Goal: Task Accomplishment & Management: Use online tool/utility

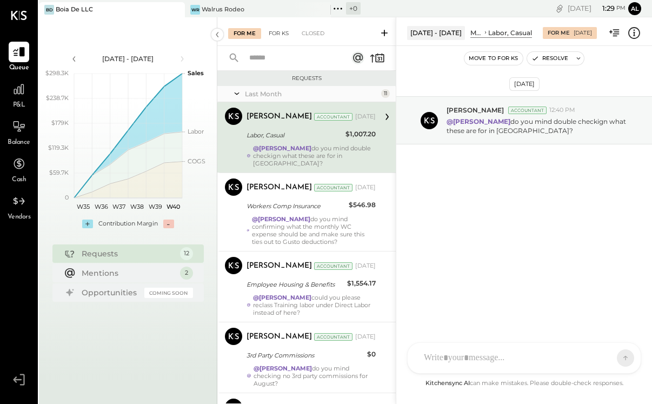
scroll to position [-1, 0]
click at [287, 29] on div "For KS" at bounding box center [278, 33] width 31 height 11
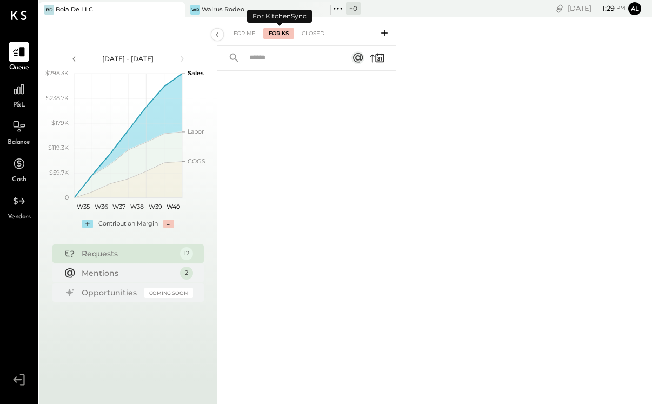
click at [326, 41] on div "For Me For KS Closed" at bounding box center [306, 31] width 178 height 29
click at [322, 36] on div "Closed" at bounding box center [313, 33] width 34 height 11
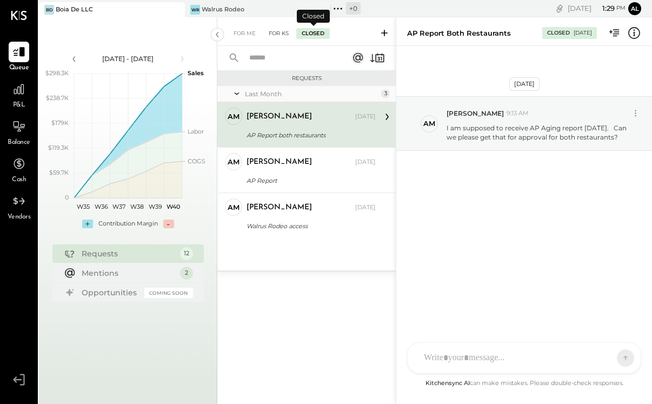
click at [274, 34] on div "For KS" at bounding box center [278, 33] width 31 height 11
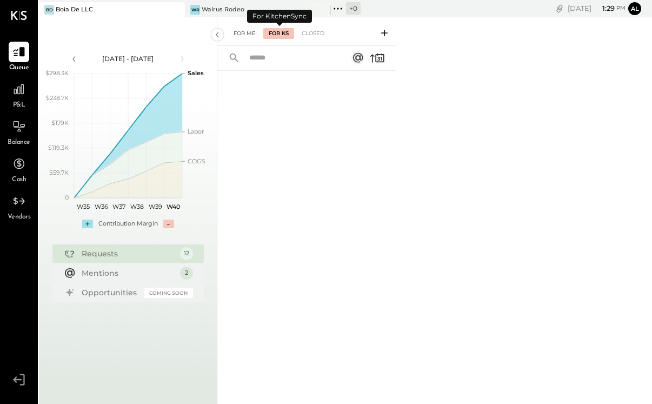
click at [253, 32] on div "For Me" at bounding box center [244, 33] width 33 height 11
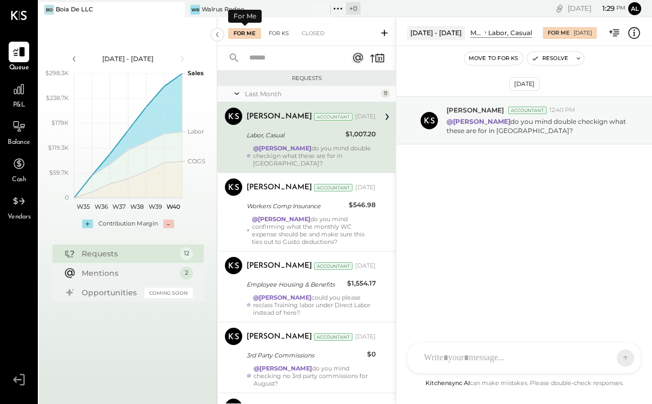
click at [293, 32] on div "For KS" at bounding box center [278, 33] width 31 height 11
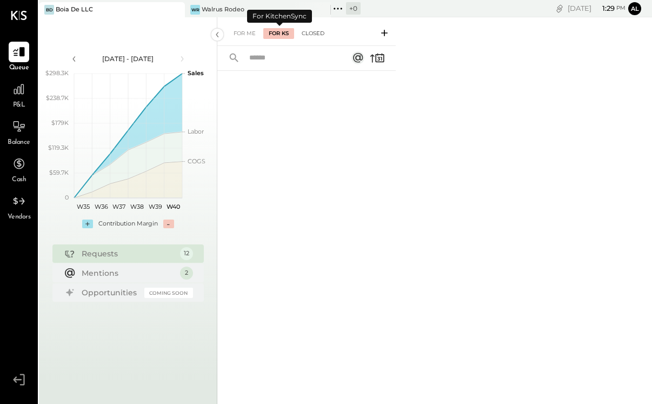
click at [314, 32] on div "Closed" at bounding box center [313, 33] width 34 height 11
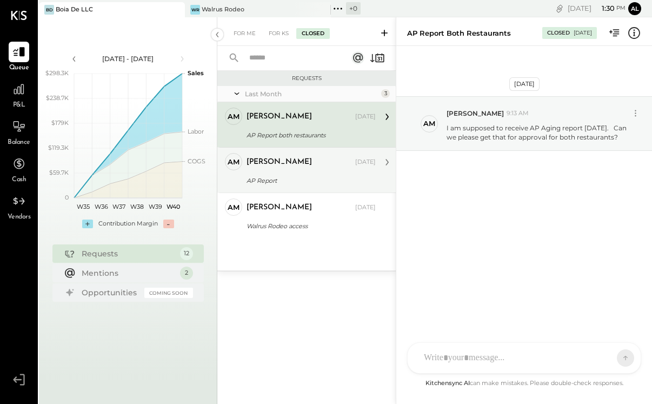
click at [319, 181] on div "AP Report" at bounding box center [310, 180] width 126 height 11
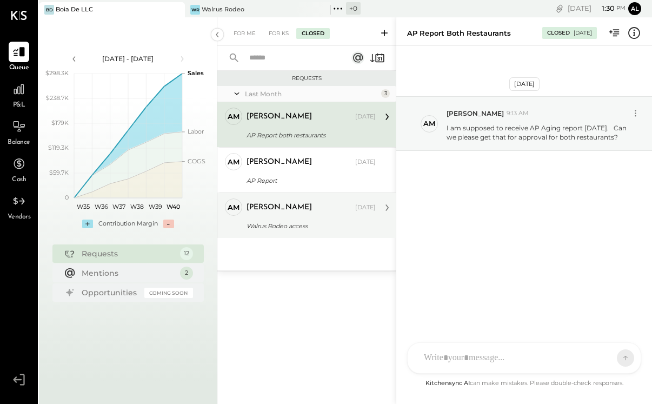
scroll to position [200, 0]
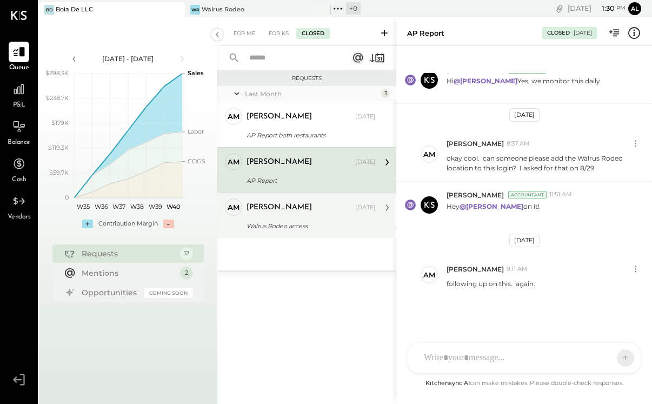
click at [318, 221] on div "Walrus Rodeo access" at bounding box center [310, 226] width 126 height 11
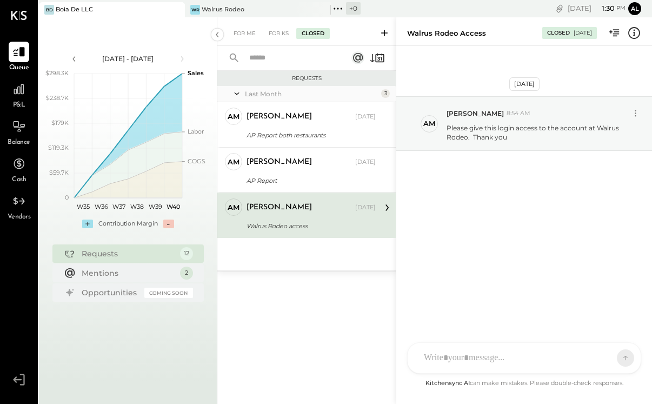
click at [241, 27] on div "For Me For KS Closed" at bounding box center [306, 31] width 178 height 29
click at [241, 12] on div "Walrus Rodeo" at bounding box center [223, 9] width 43 height 9
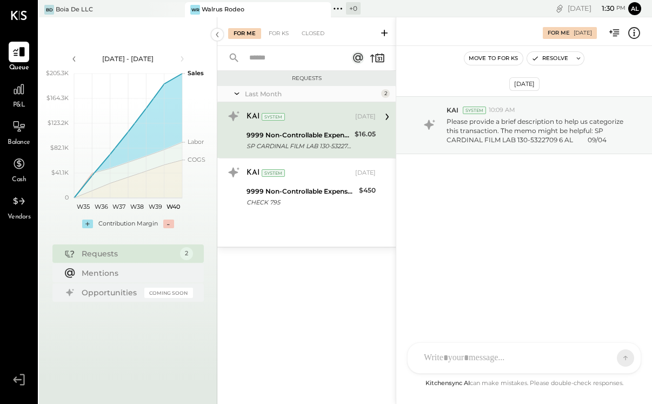
click at [475, 367] on div "CF [PERSON_NAME] ID [PERSON_NAME] Del [PERSON_NAME] AM [PERSON_NAME] AA [PERSON…" at bounding box center [524, 357] width 234 height 31
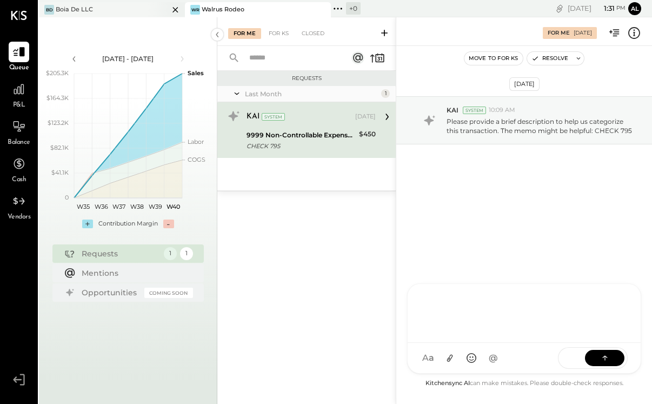
click at [134, 11] on div "[PERSON_NAME] De LLC" at bounding box center [104, 10] width 130 height 10
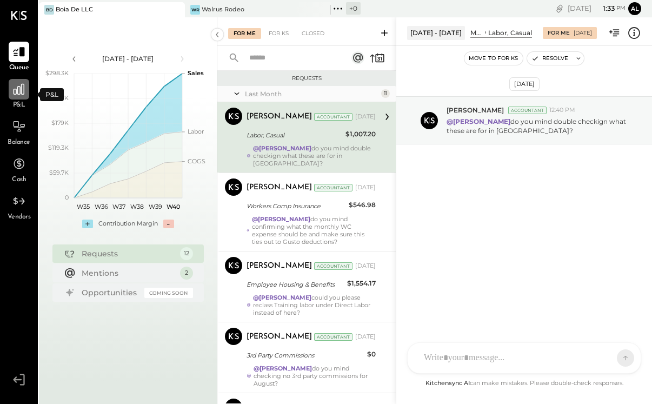
click at [22, 90] on icon at bounding box center [19, 89] width 14 height 14
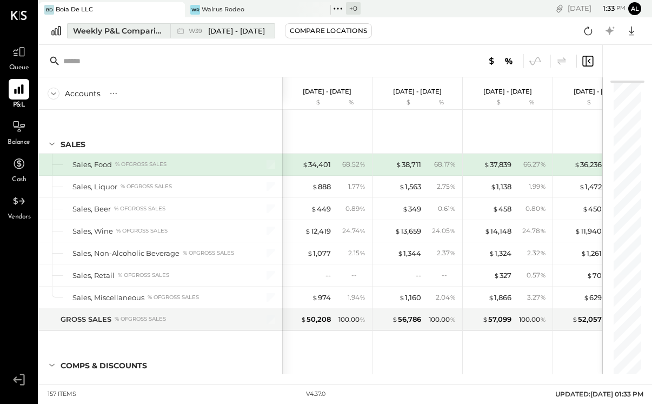
click at [211, 31] on span "[DATE] - [DATE]" at bounding box center [236, 31] width 57 height 10
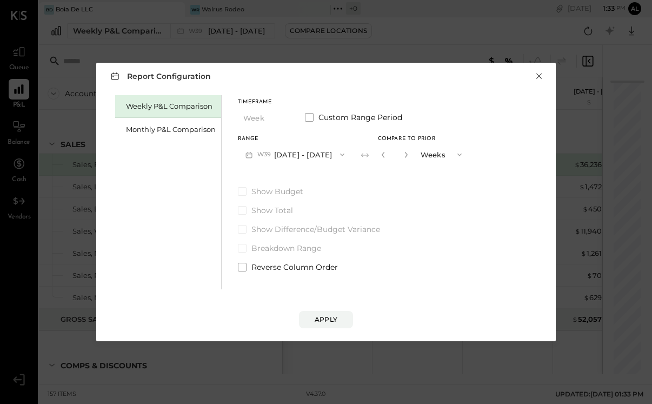
click at [540, 80] on button "×" at bounding box center [539, 76] width 10 height 11
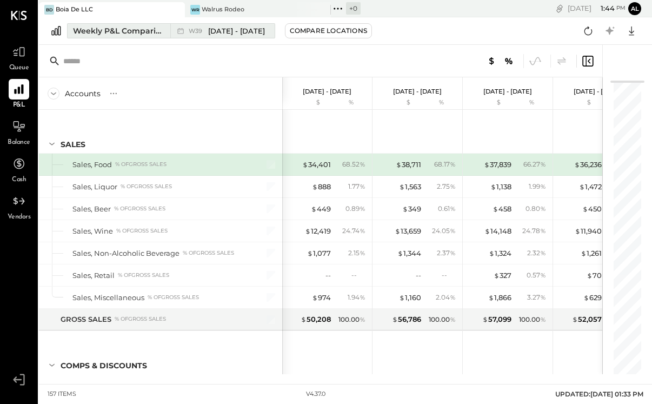
click at [239, 30] on span "[DATE] - [DATE]" at bounding box center [236, 31] width 57 height 10
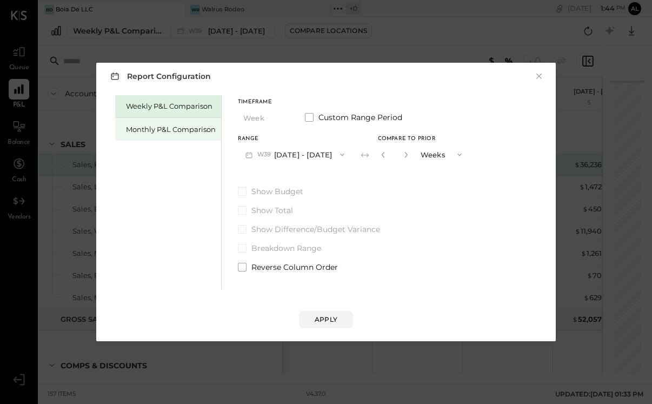
click at [177, 131] on div "Monthly P&L Comparison" at bounding box center [171, 129] width 90 height 10
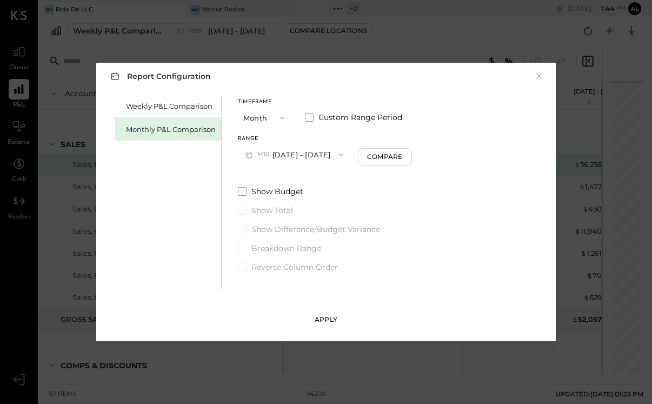
click at [332, 325] on button "Apply" at bounding box center [326, 319] width 54 height 17
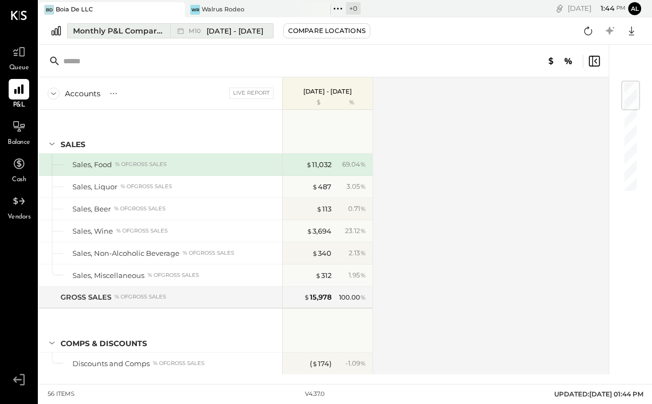
click at [207, 26] on span "[DATE] - [DATE]" at bounding box center [235, 31] width 57 height 10
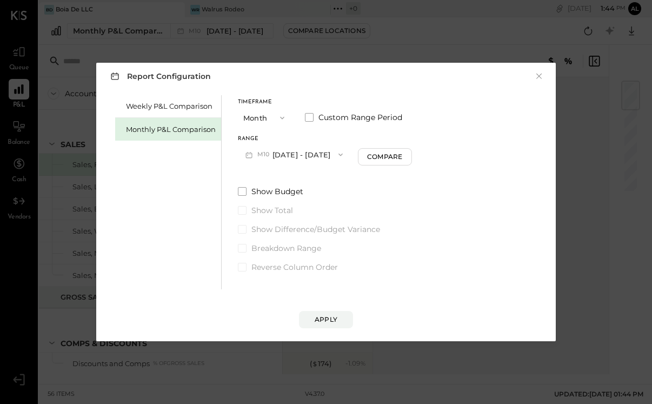
click at [275, 151] on button "M10 [DATE] - [DATE]" at bounding box center [294, 154] width 113 height 20
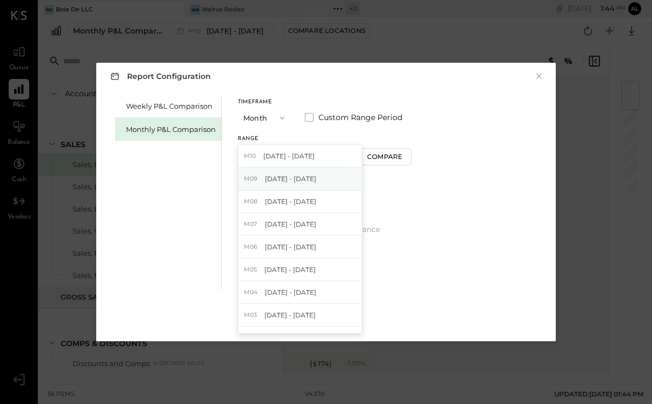
click at [288, 184] on div "M09 [DATE] - [DATE]" at bounding box center [300, 179] width 123 height 23
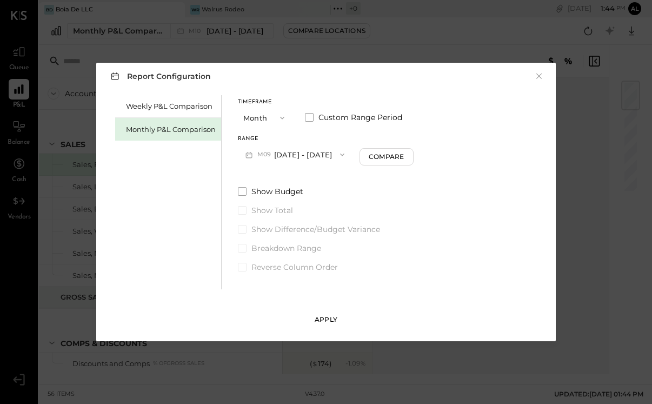
click at [335, 323] on div "Apply" at bounding box center [326, 319] width 23 height 9
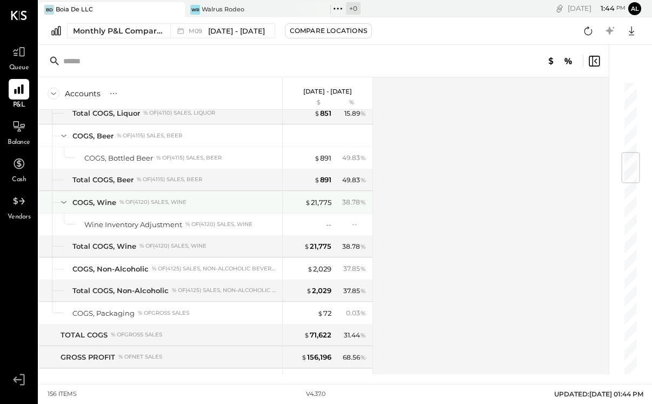
scroll to position [606, 0]
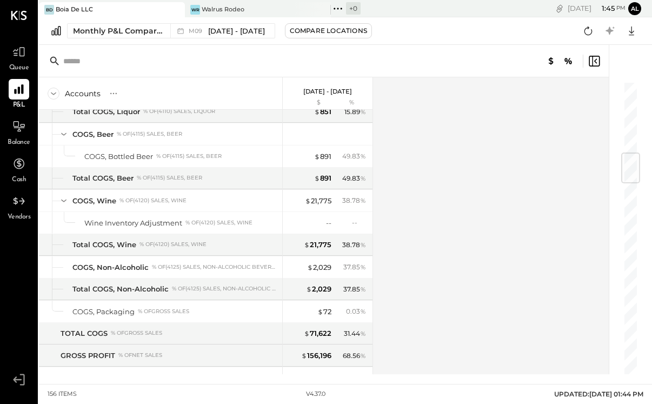
click at [434, 253] on div "Accounts S % GL [DATE] - [DATE] $ % SALES Sales, Food % of GROSS SALES Sales, L…" at bounding box center [325, 225] width 572 height 297
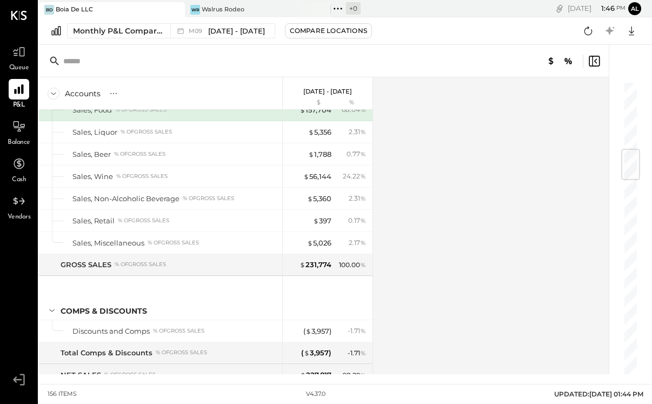
scroll to position [0, 0]
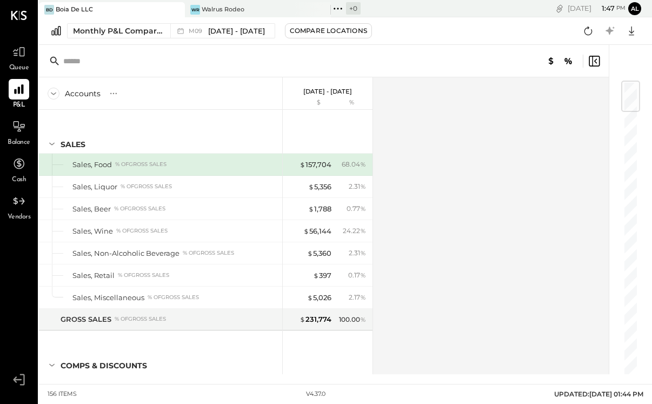
click at [460, 262] on div "Accounts S % GL [DATE] - [DATE] $ % SALES Sales, Food % of GROSS SALES Sales, L…" at bounding box center [325, 225] width 572 height 297
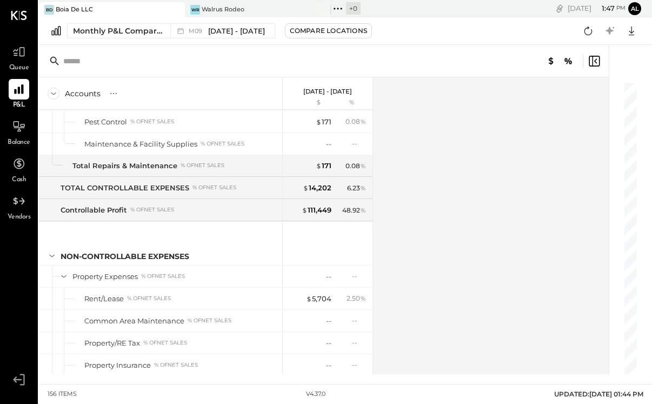
scroll to position [2885, 0]
